Goal: Find specific fact: Find specific fact

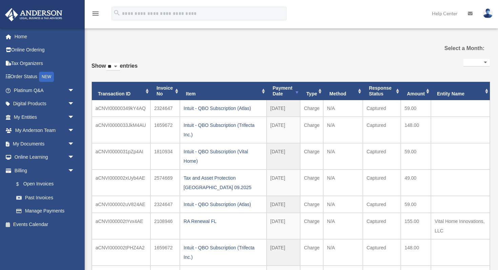
select select
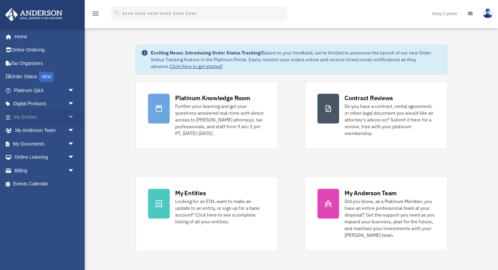
click at [48, 120] on link "My Entities arrow_drop_down" at bounding box center [45, 118] width 80 height 14
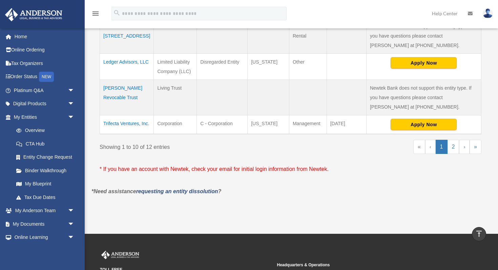
scroll to position [377, 0]
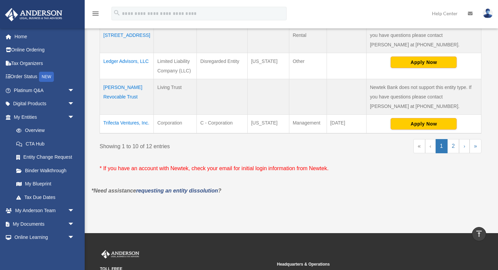
click at [122, 60] on td "Ledger Advisors, LLC" at bounding box center [127, 66] width 54 height 26
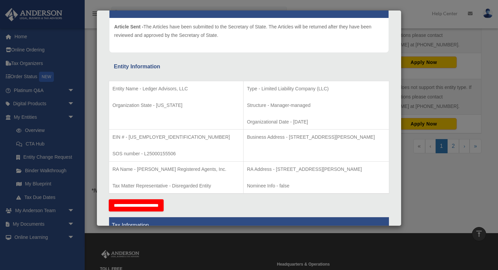
scroll to position [80, 0]
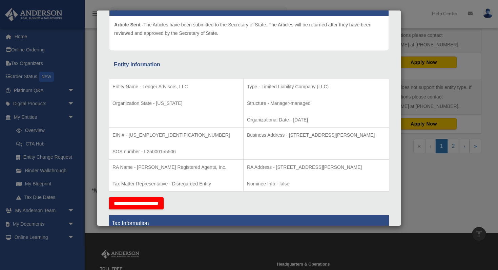
drag, startPoint x: 268, startPoint y: 135, endPoint x: 370, endPoint y: 135, distance: 102.4
click at [376, 134] on p "Business Address - 3225 McLeod Dr, Suite 100, Las Vegas, NV 89121" at bounding box center [316, 135] width 139 height 8
copy p "3225 McLeod Dr, Suite 100, Las Vegas, NV 89121"
